Goal: Navigation & Orientation: Find specific page/section

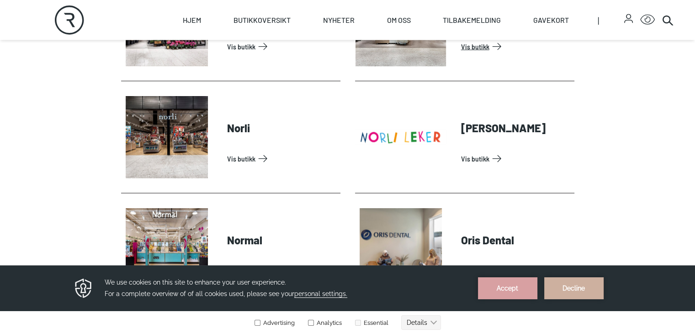
scroll to position [1847, 0]
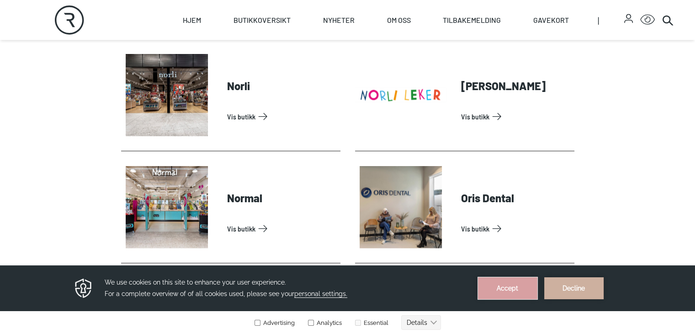
click at [506, 292] on button "Accept" at bounding box center [507, 288] width 59 height 22
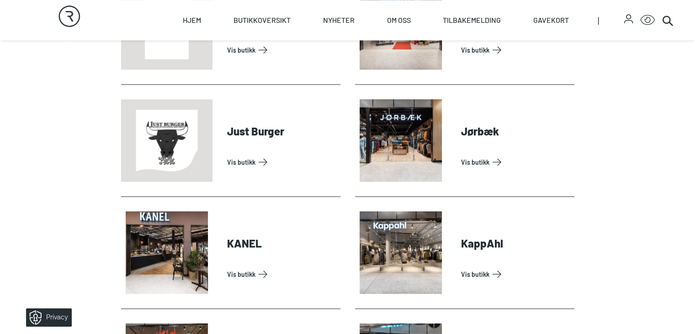
scroll to position [0, 0]
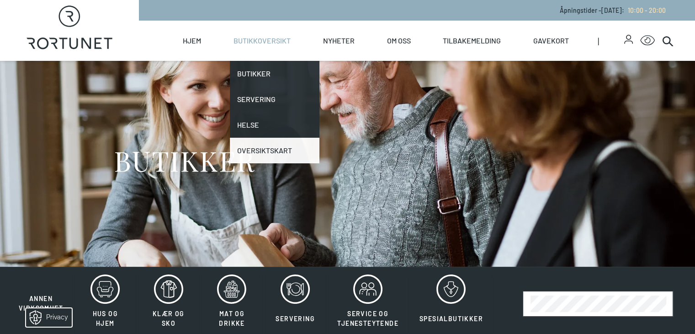
click at [307, 145] on link "Oversiktskart" at bounding box center [275, 151] width 90 height 26
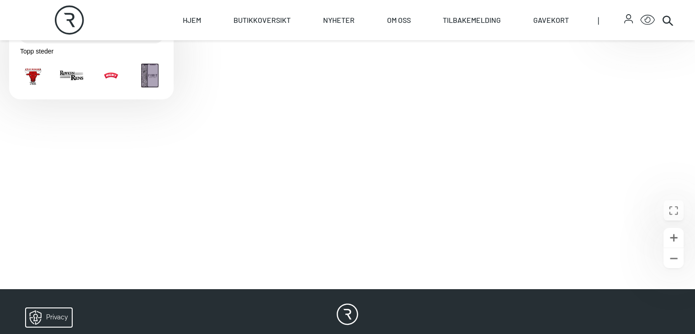
scroll to position [351, 0]
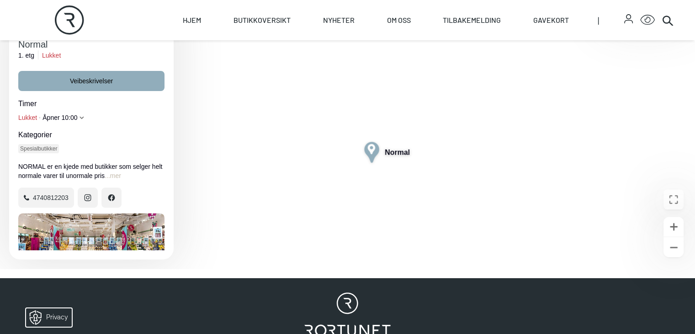
click at [161, 26] on button "Lukke" at bounding box center [159, 20] width 12 height 12
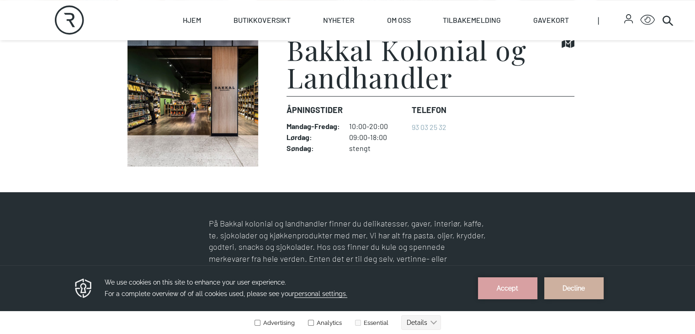
scroll to position [256, 0]
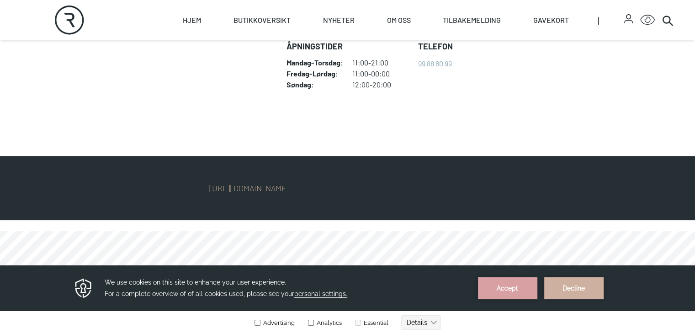
scroll to position [274, 0]
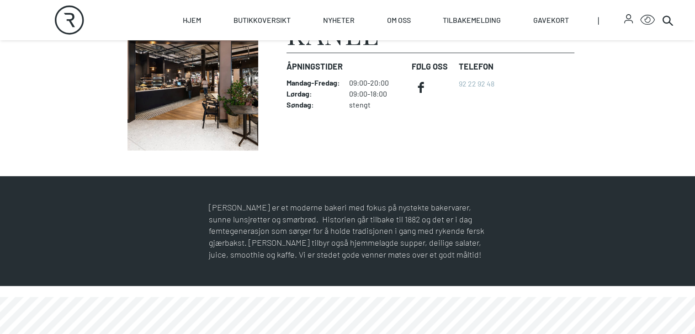
scroll to position [274, 0]
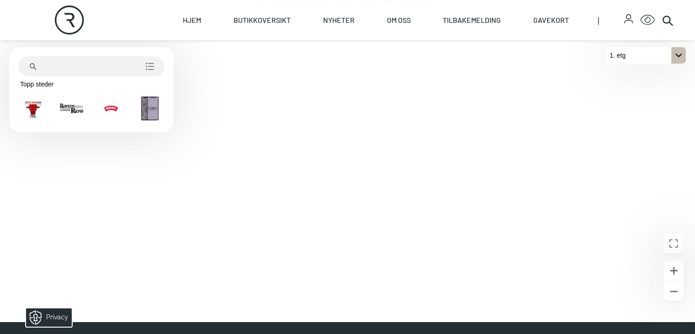
scroll to position [335, 0]
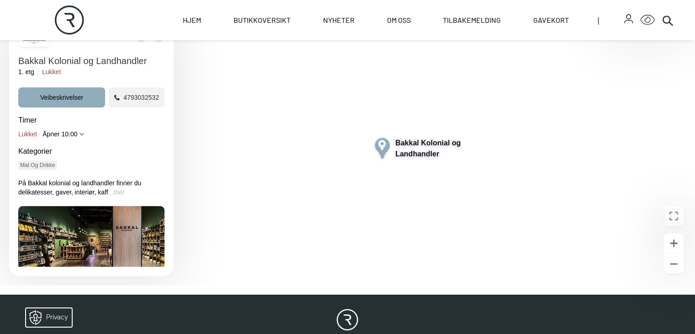
click at [123, 197] on button "...mer" at bounding box center [116, 191] width 16 height 9
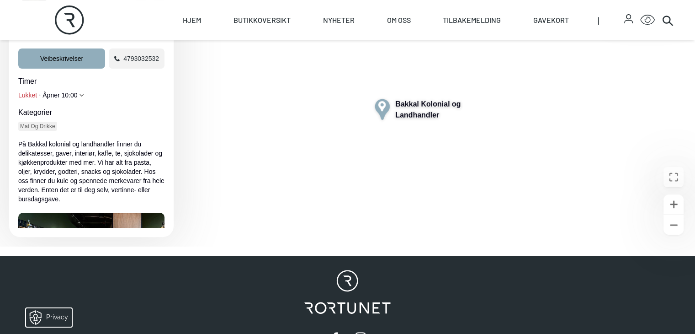
scroll to position [371, 0]
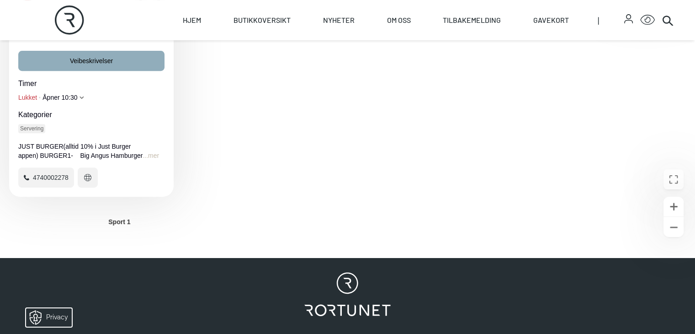
drag, startPoint x: 90, startPoint y: 230, endPoint x: 113, endPoint y: 218, distance: 26.2
click at [113, 187] on div "4740002278" at bounding box center [91, 177] width 146 height 20
drag, startPoint x: 91, startPoint y: 225, endPoint x: 99, endPoint y: 224, distance: 8.4
click at [99, 187] on div "4740002278" at bounding box center [91, 177] width 146 height 20
click at [90, 181] on icon "Nettsted: https://eur04.safelinks.protection.outlook.com/?data=05%7C02%7Cheidi%…" at bounding box center [87, 177] width 7 height 7
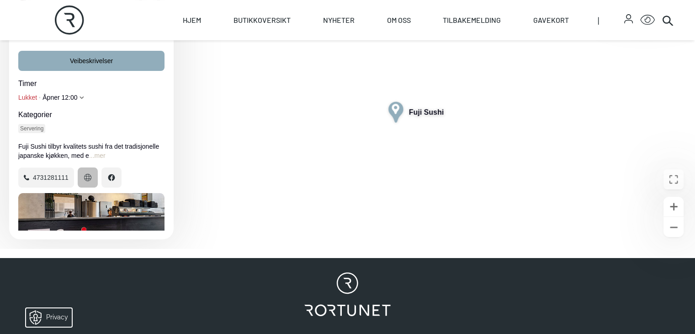
click at [86, 187] on button "Nettsted: https://shop.fujisushi.no" at bounding box center [88, 177] width 20 height 20
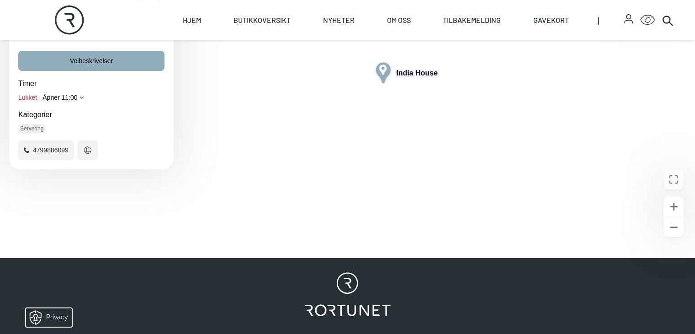
click at [102, 169] on div "Kopier kobling QR-kode India House 1. etg Lukket Veibeskrivelser Timer Lukket Å…" at bounding box center [91, 76] width 165 height 186
click at [93, 160] on button "Nettsted: https://indiahouse.no" at bounding box center [88, 150] width 20 height 20
